Goal: Task Accomplishment & Management: Manage account settings

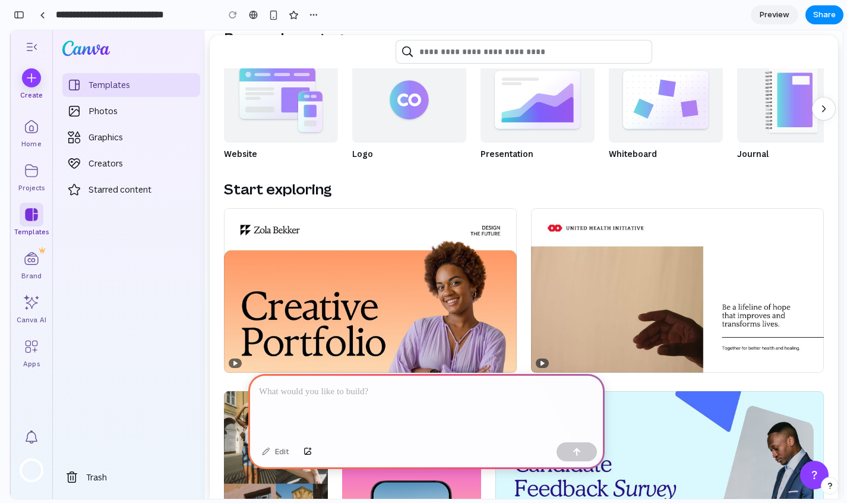
scroll to position [145, 0]
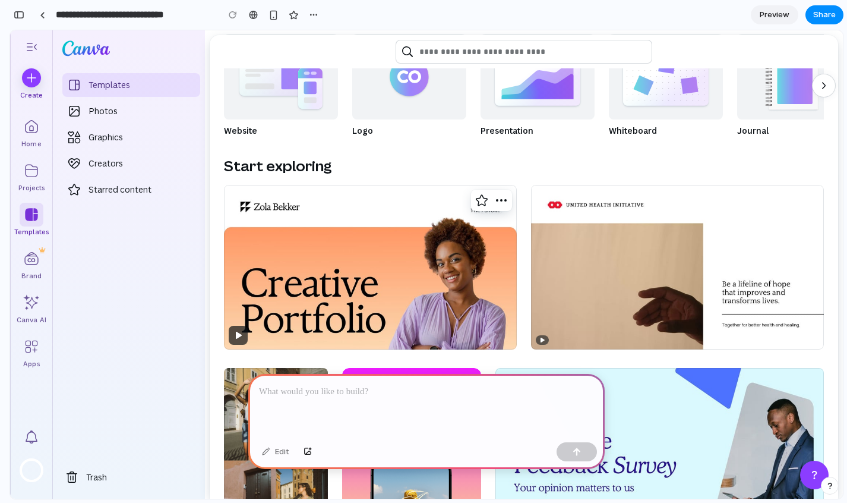
click at [241, 336] on button "Play (Freelance Creative Portfolio Website)" at bounding box center [238, 335] width 19 height 19
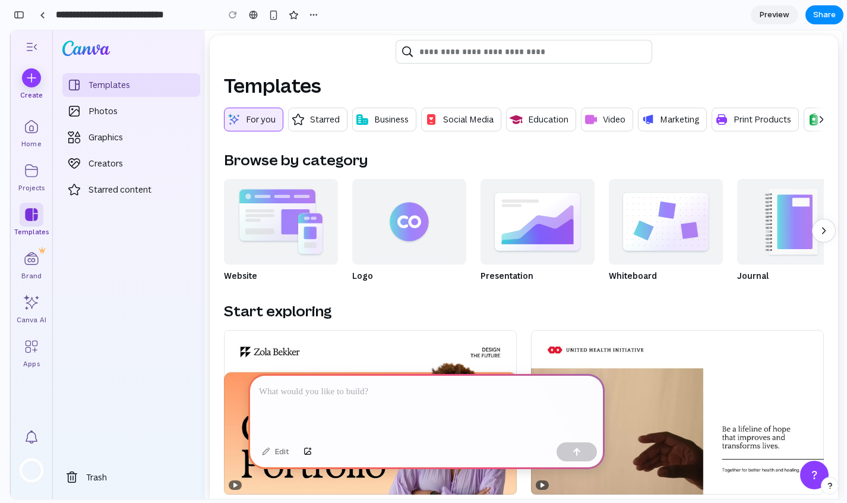
click at [351, 396] on p at bounding box center [426, 391] width 335 height 14
click at [30, 132] on div "Home" at bounding box center [32, 127] width 24 height 24
click at [38, 164] on div "Projects" at bounding box center [32, 171] width 24 height 24
click at [388, 119] on p "Business" at bounding box center [391, 119] width 34 height 13
click at [334, 121] on p "Starred" at bounding box center [325, 119] width 30 height 13
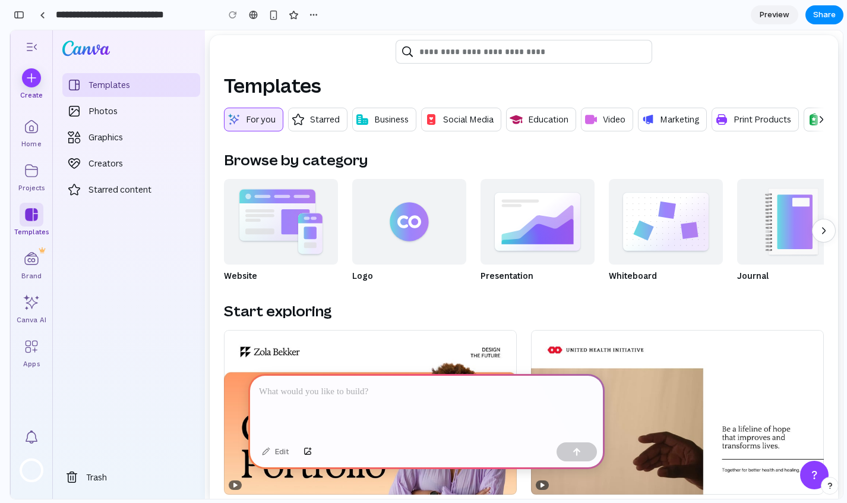
click at [359, 388] on p at bounding box center [426, 391] width 335 height 14
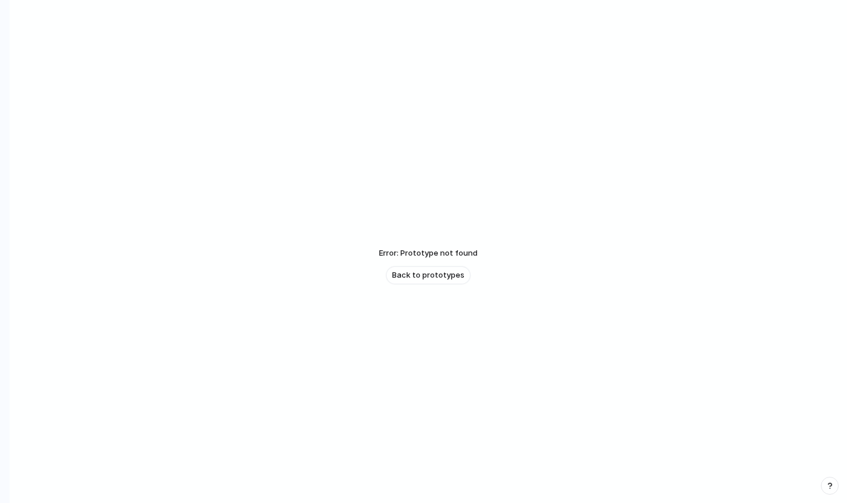
scroll to position [29, 0]
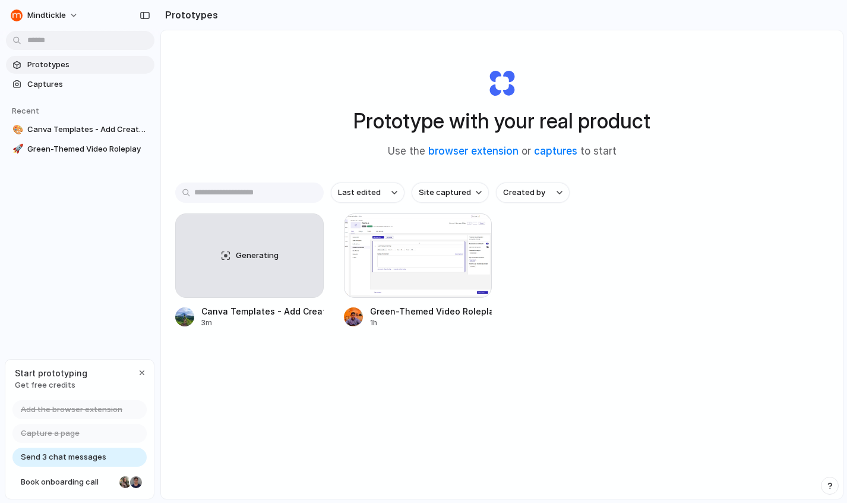
click at [339, 116] on div "Prototype with your real product Use the browser extension or captures to start" at bounding box center [501, 109] width 475 height 128
click at [311, 223] on button "button" at bounding box center [306, 230] width 19 height 19
click at [293, 138] on div "Open in new tab Rename Copy link Delete" at bounding box center [423, 251] width 847 height 503
click at [307, 230] on div "button" at bounding box center [307, 231] width 10 height 10
click at [277, 311] on li "Delete" at bounding box center [272, 314] width 84 height 19
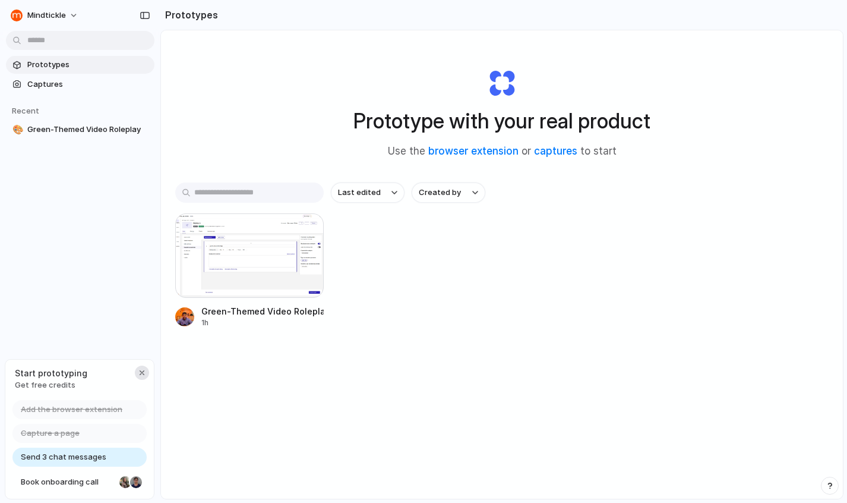
click at [141, 368] on div "button" at bounding box center [142, 373] width 10 height 10
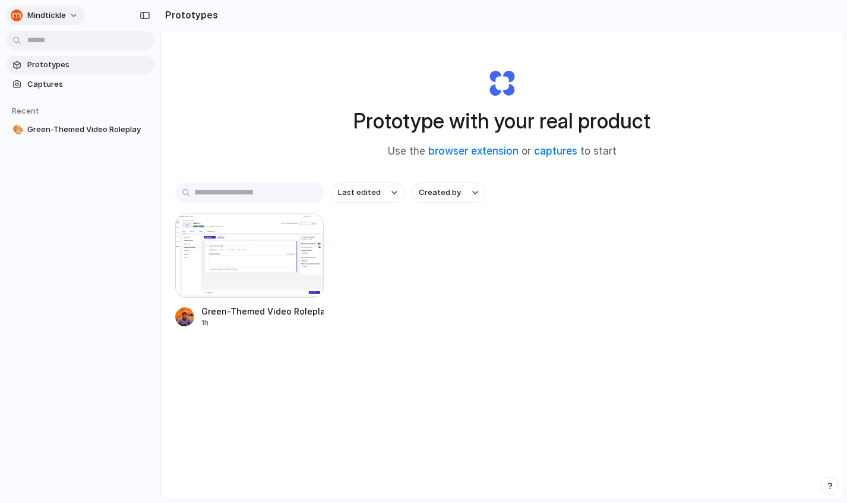
click at [78, 17] on button "Mindtickle" at bounding box center [45, 15] width 78 height 19
click at [194, 71] on div "Settings Invite members Change theme Sign out" at bounding box center [423, 251] width 847 height 503
click at [451, 194] on span "Created by" at bounding box center [440, 193] width 42 height 12
click at [368, 268] on div "All users Roopesh Krishna" at bounding box center [423, 251] width 847 height 503
click at [50, 81] on span "Captures" at bounding box center [88, 84] width 122 height 12
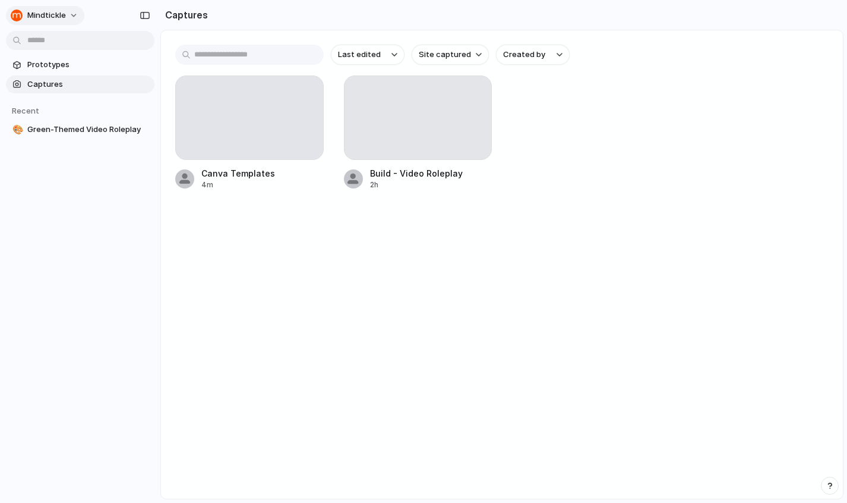
click at [75, 10] on button "Mindtickle" at bounding box center [45, 15] width 78 height 19
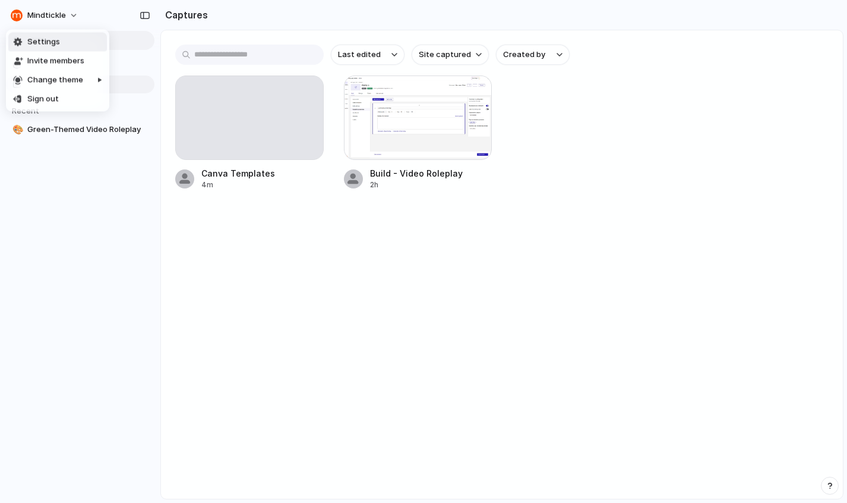
click at [68, 42] on li "Settings" at bounding box center [57, 42] width 99 height 19
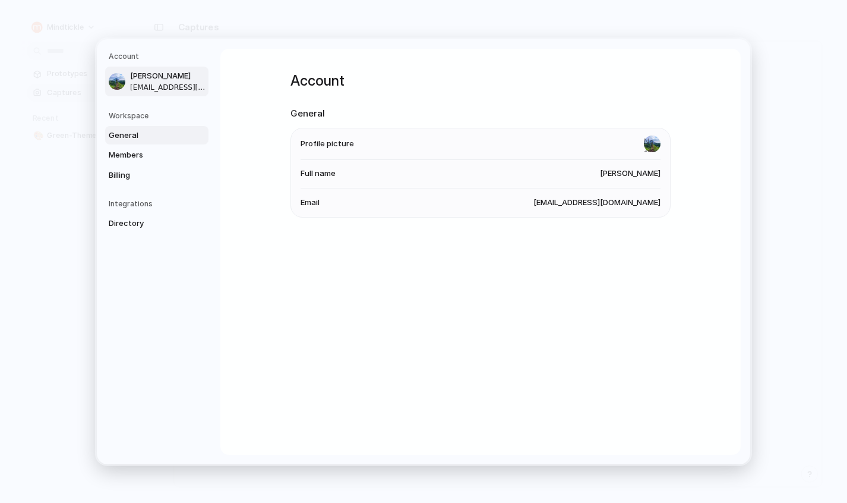
click at [146, 135] on span "General" at bounding box center [147, 135] width 76 height 12
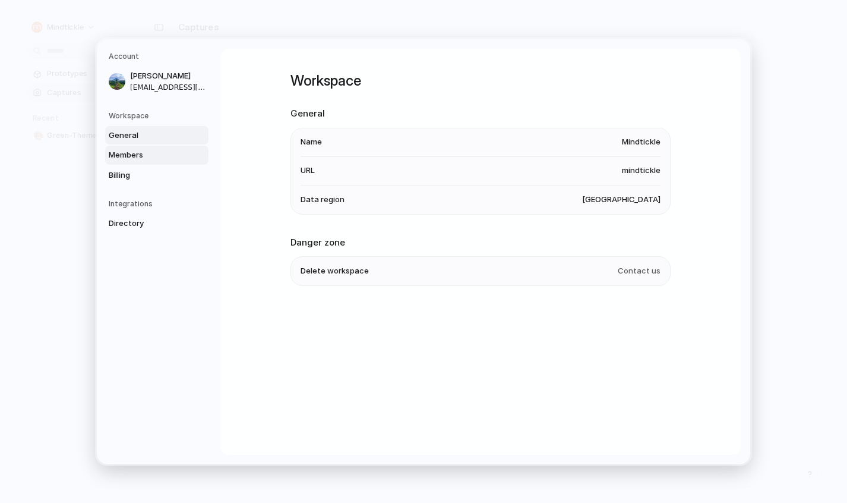
click at [145, 153] on span "Members" at bounding box center [147, 155] width 76 height 12
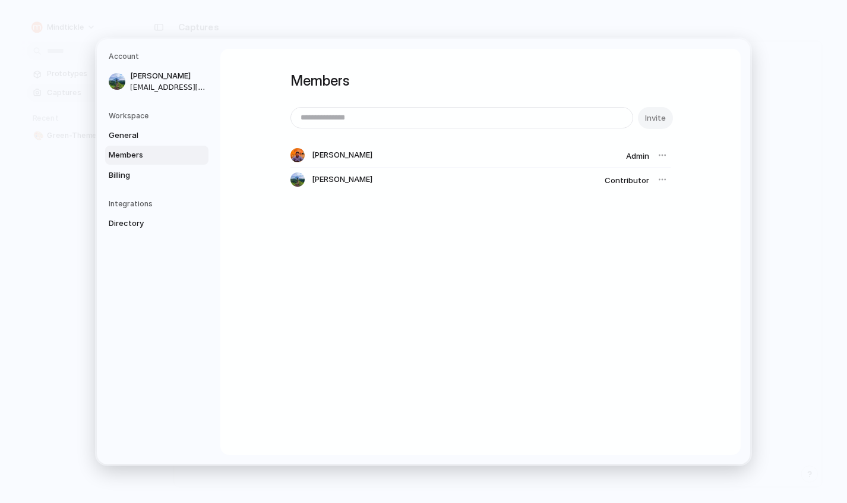
click at [403, 304] on div "Members Invite Roopesh Krishna Admin Ashutosh Kumar Contributor" at bounding box center [480, 252] width 520 height 406
click at [662, 181] on div at bounding box center [662, 179] width 17 height 17
click at [661, 178] on div at bounding box center [662, 179] width 17 height 17
click at [629, 178] on span "Contributor" at bounding box center [627, 180] width 45 height 10
click at [133, 220] on span "Directory" at bounding box center [147, 223] width 76 height 12
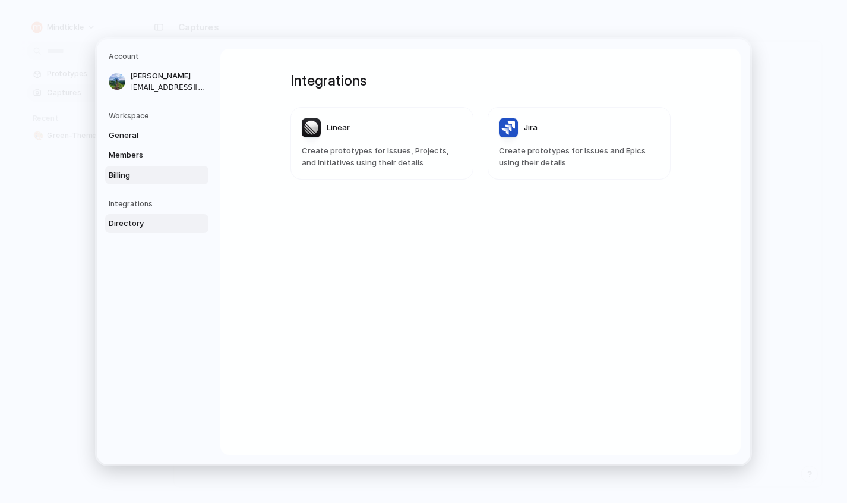
click at [127, 172] on span "Billing" at bounding box center [147, 175] width 76 height 12
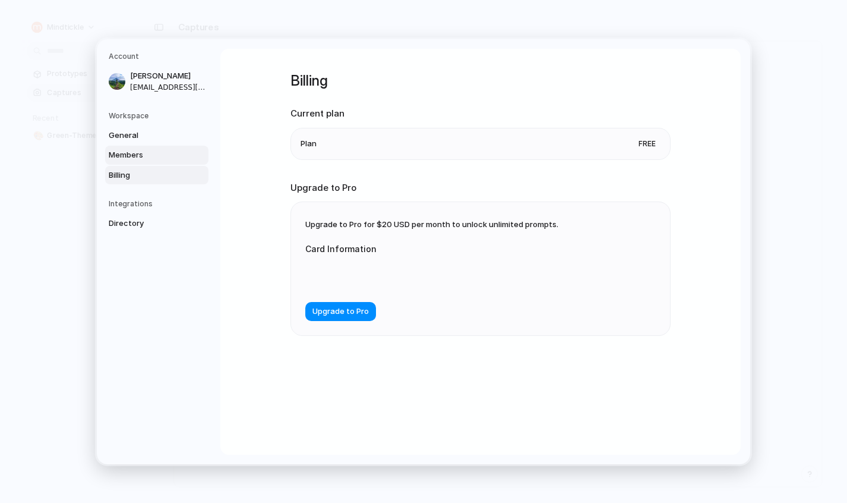
click at [133, 150] on span "Members" at bounding box center [147, 155] width 76 height 12
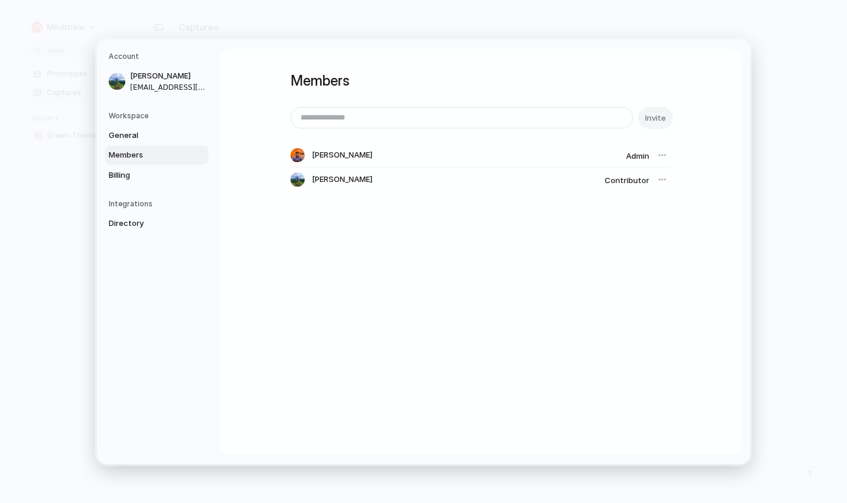
click at [312, 298] on div "Members Invite Roopesh Krishna Admin Ashutosh Kumar Contributor" at bounding box center [480, 252] width 520 height 406
click at [150, 132] on span "General" at bounding box center [147, 135] width 76 height 12
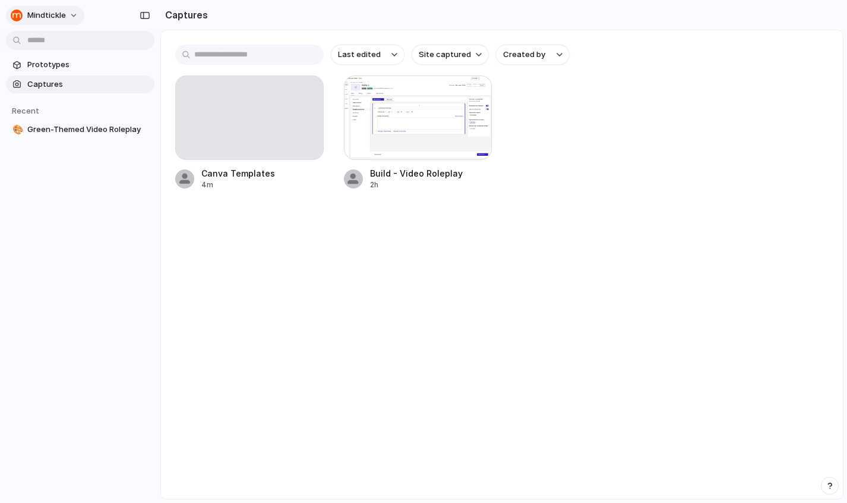
click at [71, 8] on button "Mindtickle" at bounding box center [45, 15] width 78 height 19
drag, startPoint x: 64, startPoint y: 99, endPoint x: 293, endPoint y: 305, distance: 308.3
click at [293, 305] on div "Settings Invite members Change theme Sign out" at bounding box center [423, 251] width 847 height 503
click at [307, 91] on div "button" at bounding box center [307, 93] width 10 height 10
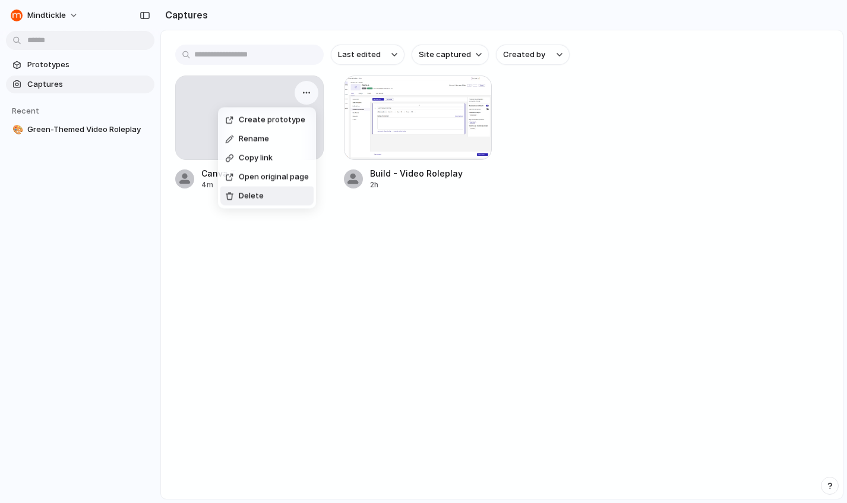
click at [269, 194] on li "Delete" at bounding box center [266, 196] width 93 height 19
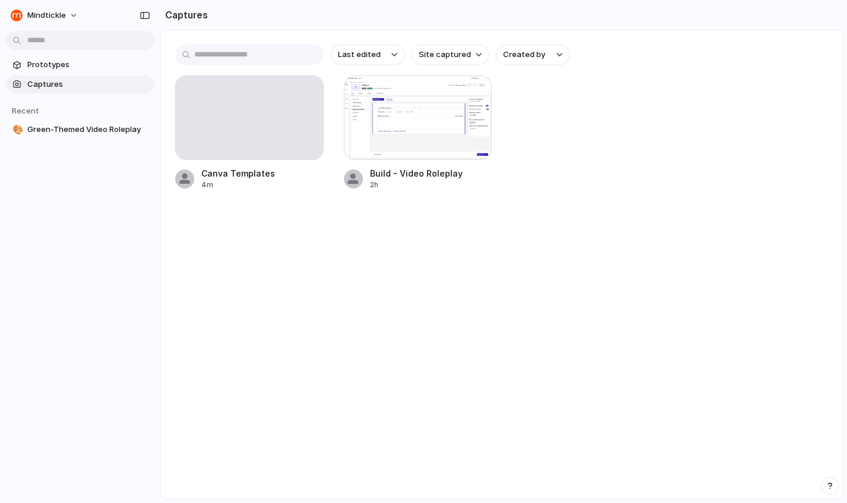
click at [315, 306] on main "Last edited Site captured Created by Canva Templates 4m Build - Video Roleplay …" at bounding box center [501, 264] width 683 height 469
click at [309, 93] on div "button" at bounding box center [307, 93] width 10 height 10
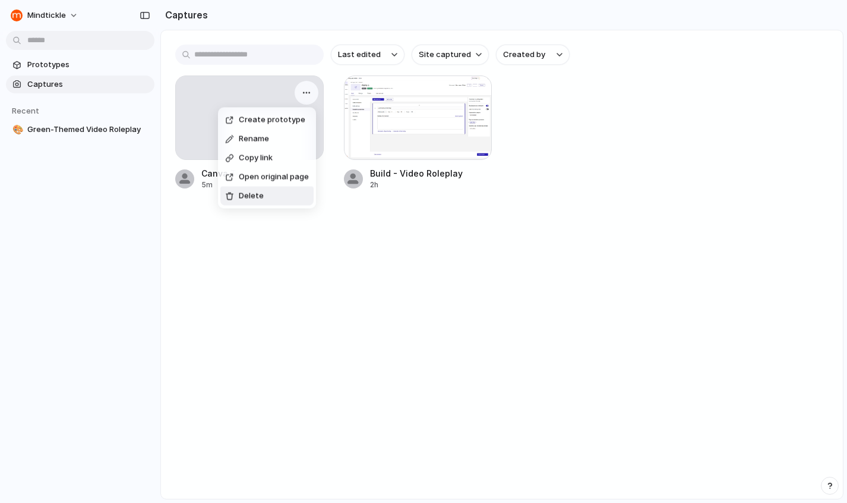
click at [271, 196] on li "Delete" at bounding box center [266, 196] width 93 height 19
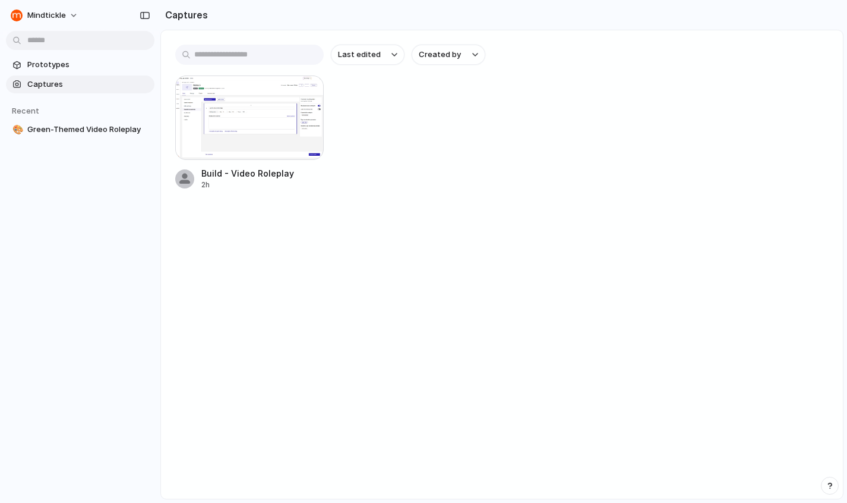
click at [254, 242] on main "Last edited Created by Build - Video Roleplay 2h" at bounding box center [501, 264] width 683 height 469
click at [52, 63] on span "Prototypes" at bounding box center [88, 65] width 122 height 12
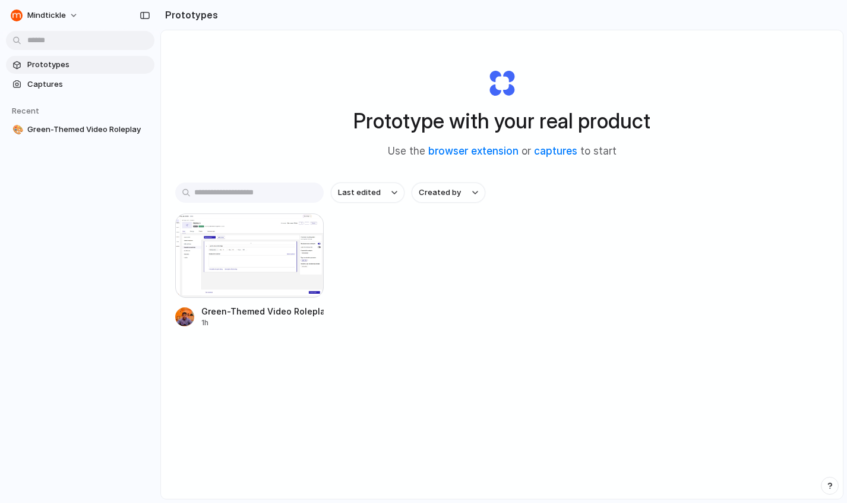
click at [547, 286] on div "Green-Themed Video Roleplay 1h" at bounding box center [501, 270] width 653 height 115
click at [56, 86] on span "Captures" at bounding box center [88, 84] width 122 height 12
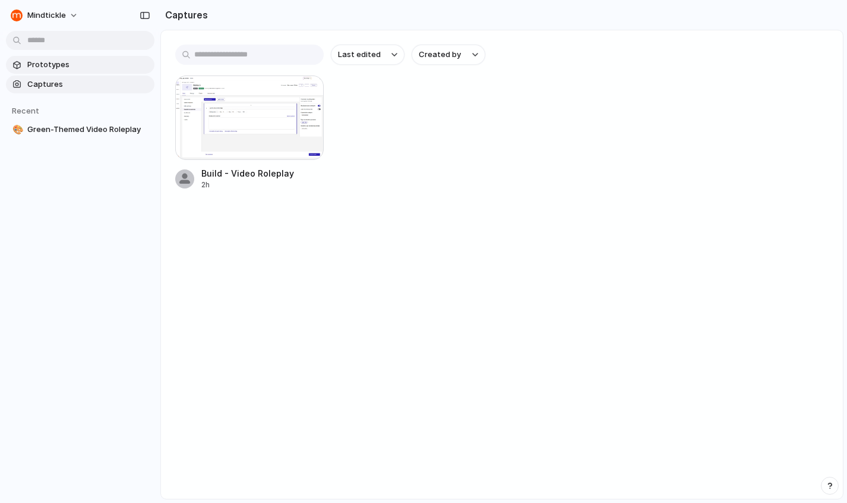
click at [56, 63] on span "Prototypes" at bounding box center [88, 65] width 122 height 12
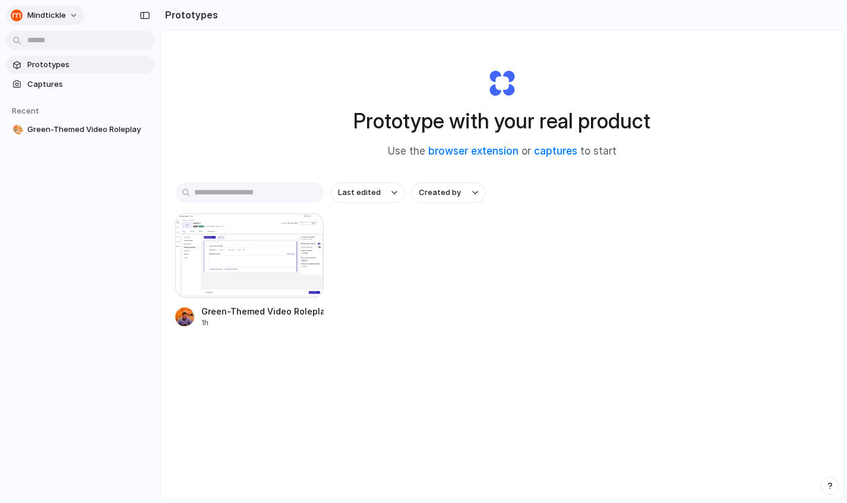
click at [74, 14] on button "Mindtickle" at bounding box center [45, 15] width 78 height 19
click at [70, 43] on li "Settings" at bounding box center [57, 42] width 99 height 19
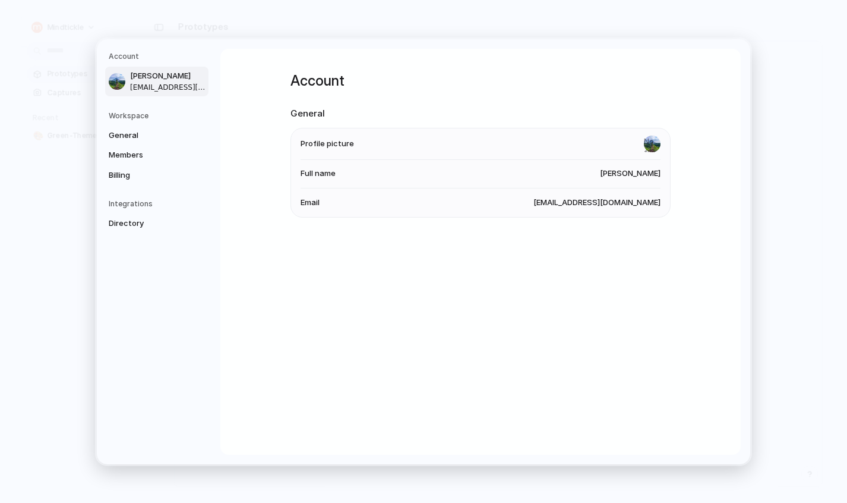
click at [186, 77] on span "Ashutosh Kumar" at bounding box center [168, 76] width 76 height 12
click at [513, 196] on li "Email ashutosh.kumar@mindtickle.com" at bounding box center [481, 202] width 360 height 29
click at [353, 134] on li "Profile picture" at bounding box center [481, 143] width 360 height 31
click at [134, 135] on span "General" at bounding box center [147, 135] width 76 height 12
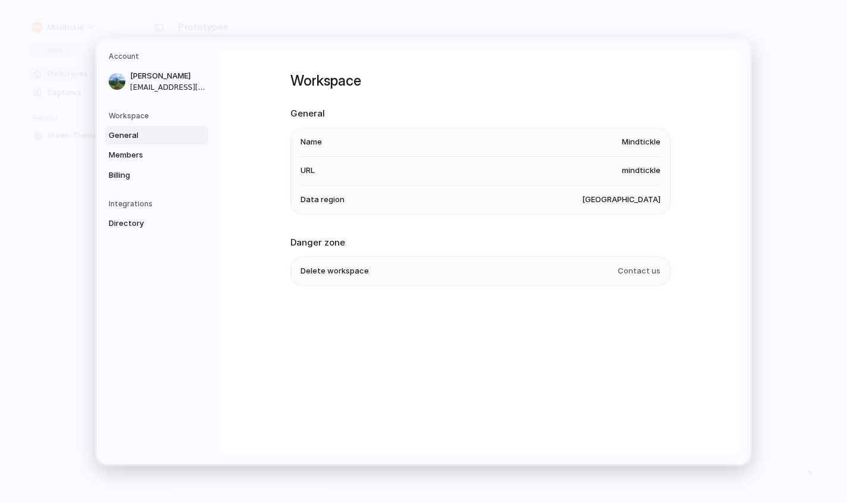
click at [632, 272] on span "Contact us" at bounding box center [639, 271] width 43 height 12
click at [333, 270] on span "Delete workspace" at bounding box center [335, 271] width 68 height 12
click at [310, 135] on li "Name Mindtickle" at bounding box center [481, 142] width 360 height 29
click at [310, 159] on li "URL mindtickle" at bounding box center [481, 170] width 360 height 29
click at [310, 201] on span "Data region" at bounding box center [323, 199] width 44 height 12
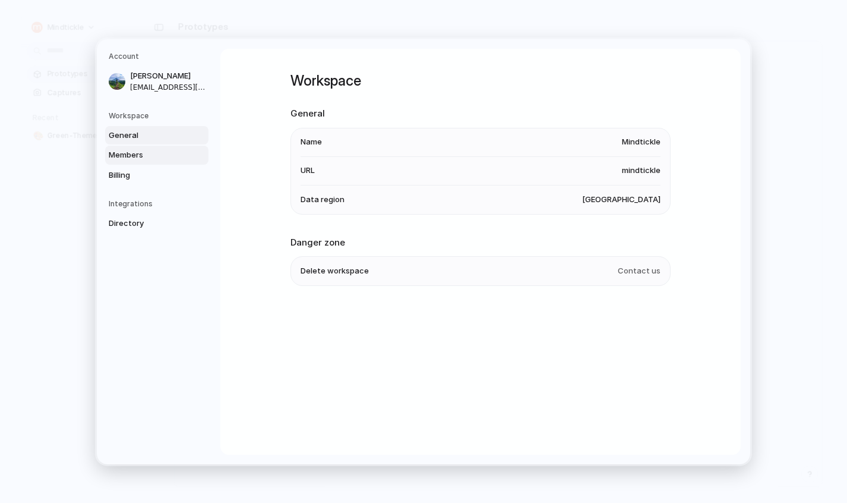
click at [154, 153] on span "Members" at bounding box center [147, 155] width 76 height 12
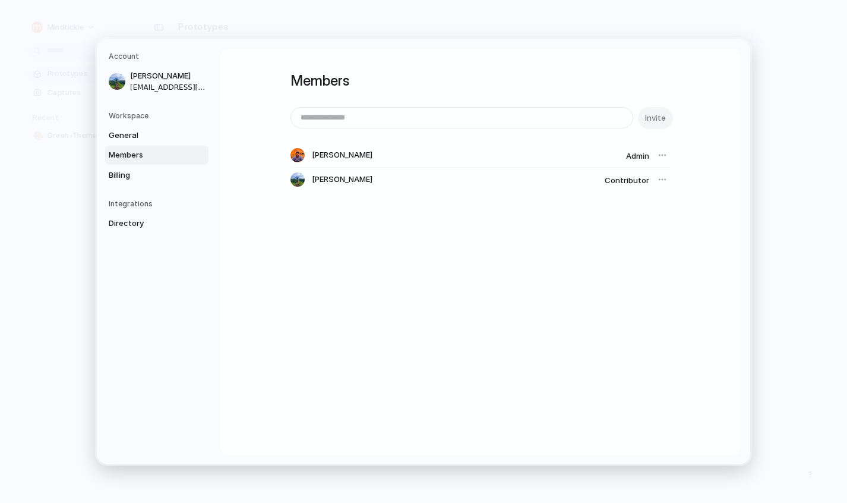
click at [582, 248] on div "Members Invite Roopesh Krishna Admin Ashutosh Kumar Contributor" at bounding box center [480, 252] width 520 height 406
click at [663, 179] on div at bounding box center [662, 179] width 17 height 17
click at [660, 155] on div at bounding box center [662, 155] width 17 height 17
click at [629, 186] on div "Ashutosh Kumar Contributor" at bounding box center [480, 180] width 380 height 24
click at [327, 170] on div "Ashutosh Kumar Contributor" at bounding box center [480, 180] width 380 height 24
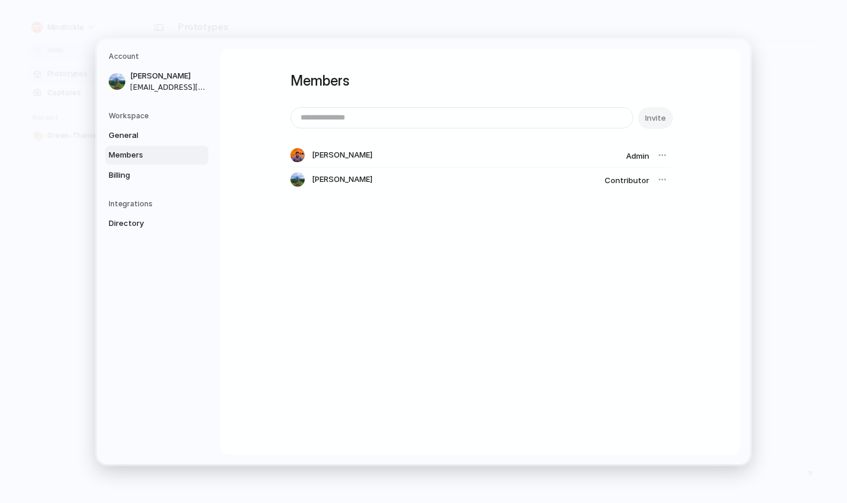
click at [658, 177] on div at bounding box center [662, 179] width 17 height 17
click at [660, 178] on div at bounding box center [662, 179] width 17 height 17
click at [170, 178] on span "Billing" at bounding box center [147, 175] width 76 height 12
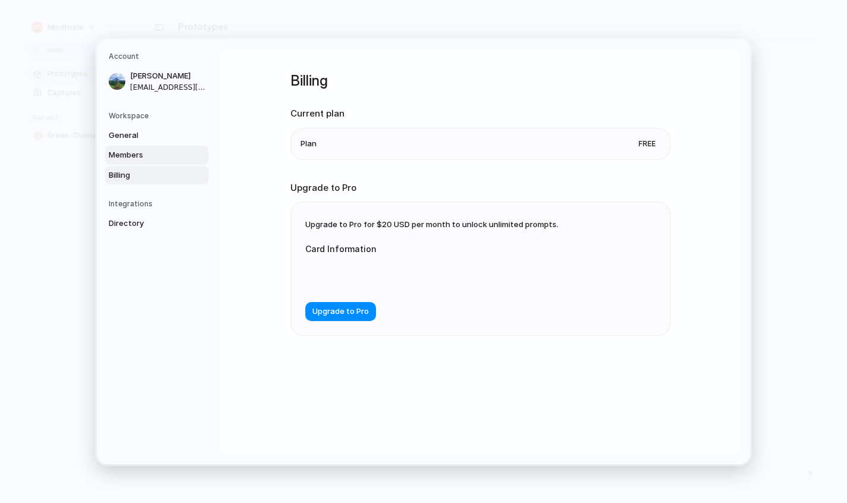
click at [154, 151] on span "Members" at bounding box center [147, 155] width 76 height 12
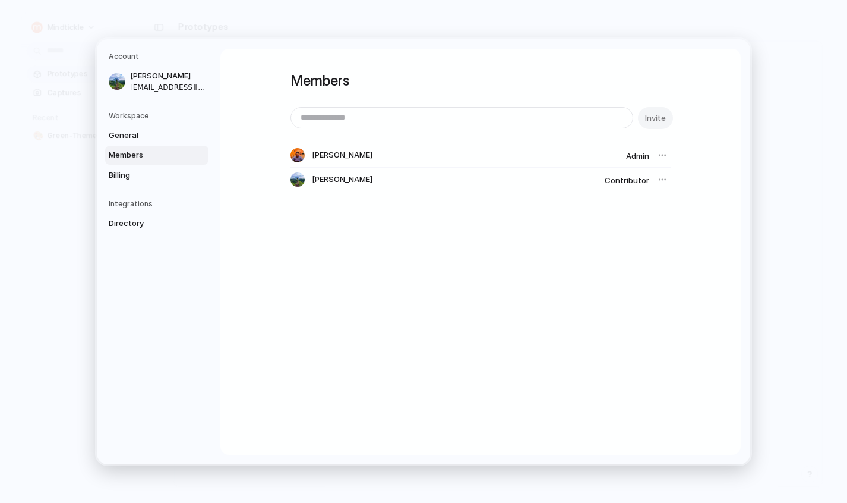
click at [424, 313] on div "Members Invite Roopesh Krishna Admin Ashutosh Kumar Contributor" at bounding box center [480, 252] width 520 height 406
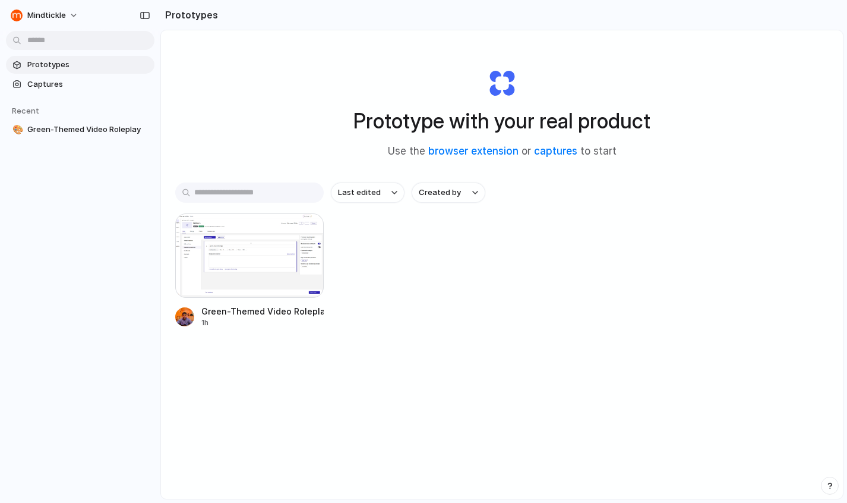
click at [251, 113] on div "Prototype with your real product Use the browser extension or captures to start…" at bounding box center [502, 295] width 682 height 531
click at [140, 15] on div "button" at bounding box center [145, 15] width 11 height 8
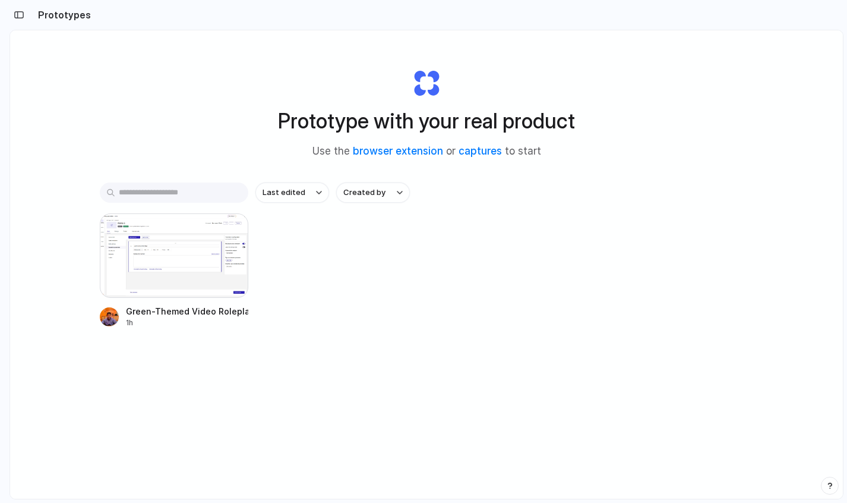
click at [776, 44] on div "Prototype with your real product Use the browser extension or captures to start…" at bounding box center [426, 295] width 833 height 531
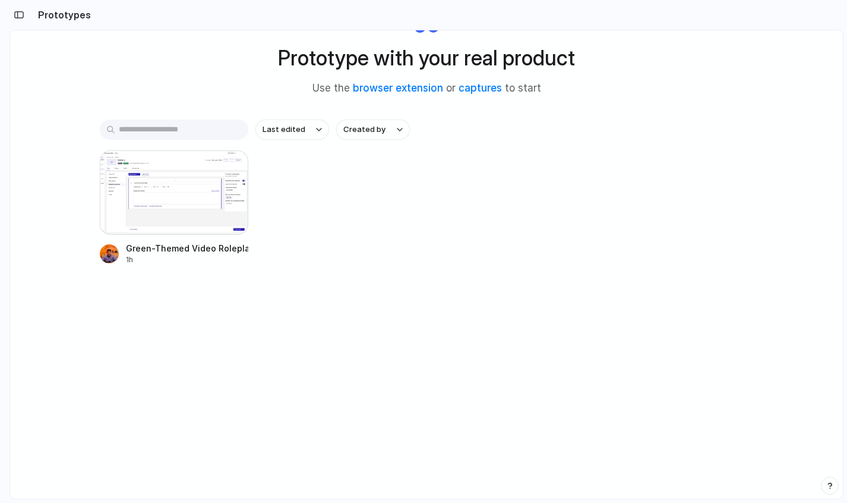
click at [830, 482] on div "button" at bounding box center [830, 485] width 8 height 8
click at [726, 239] on div "Green-Themed Video Roleplay 1h" at bounding box center [426, 207] width 653 height 115
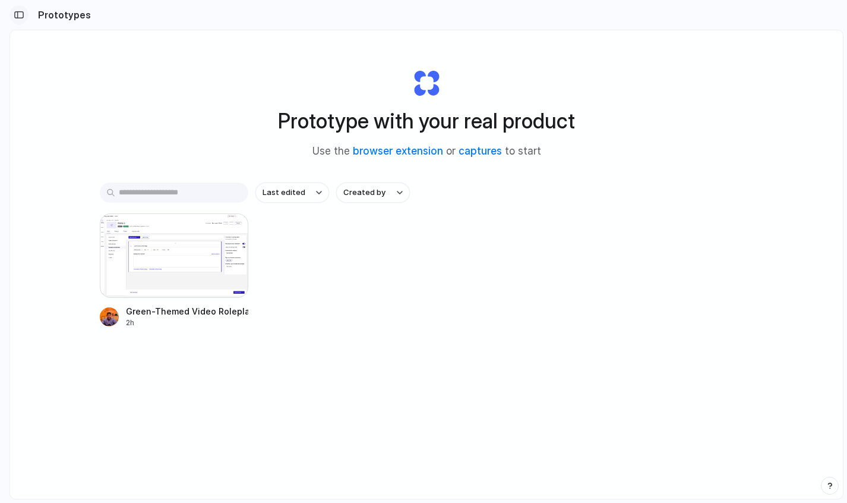
click at [15, 16] on div "button" at bounding box center [19, 15] width 11 height 8
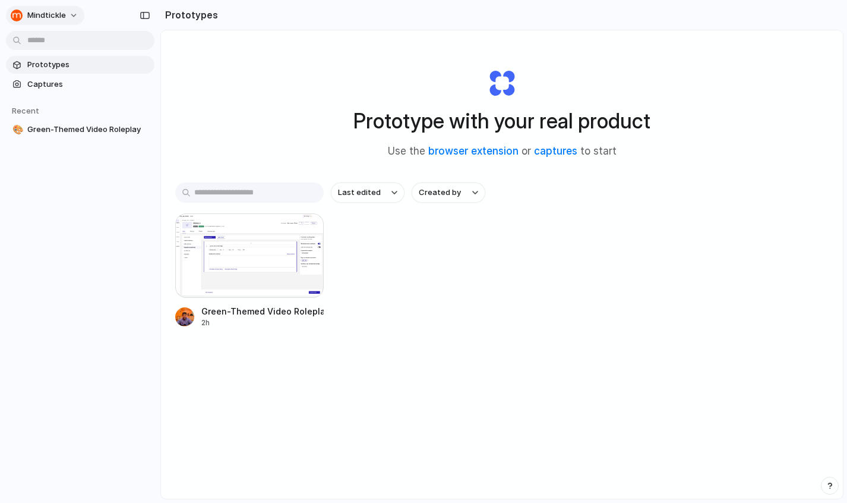
click at [64, 14] on span "Mindtickle" at bounding box center [46, 16] width 39 height 12
click at [48, 97] on span "Sign out" at bounding box center [42, 99] width 31 height 12
